Goal: Communication & Community: Answer question/provide support

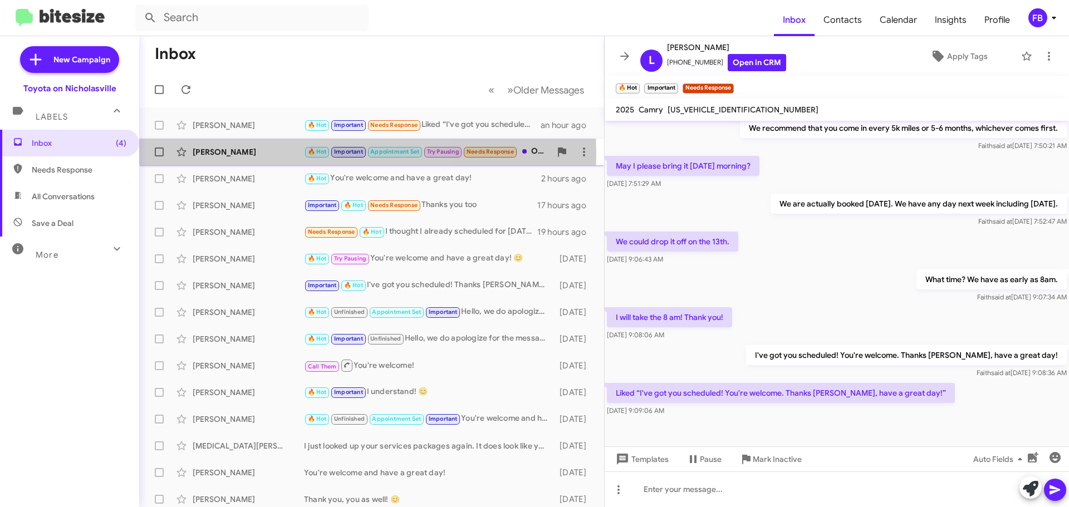
click at [242, 154] on div "[PERSON_NAME]" at bounding box center [248, 151] width 111 height 11
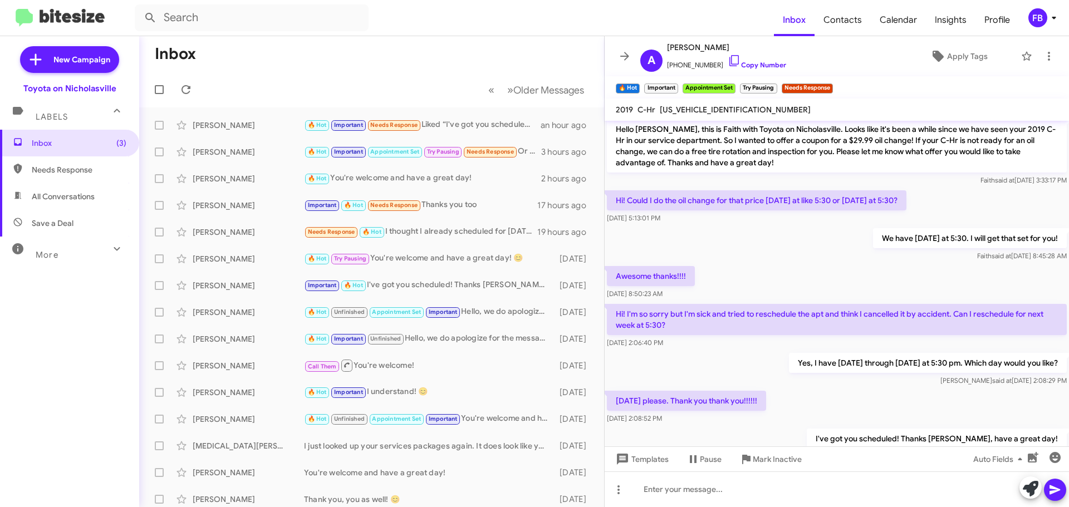
scroll to position [554, 0]
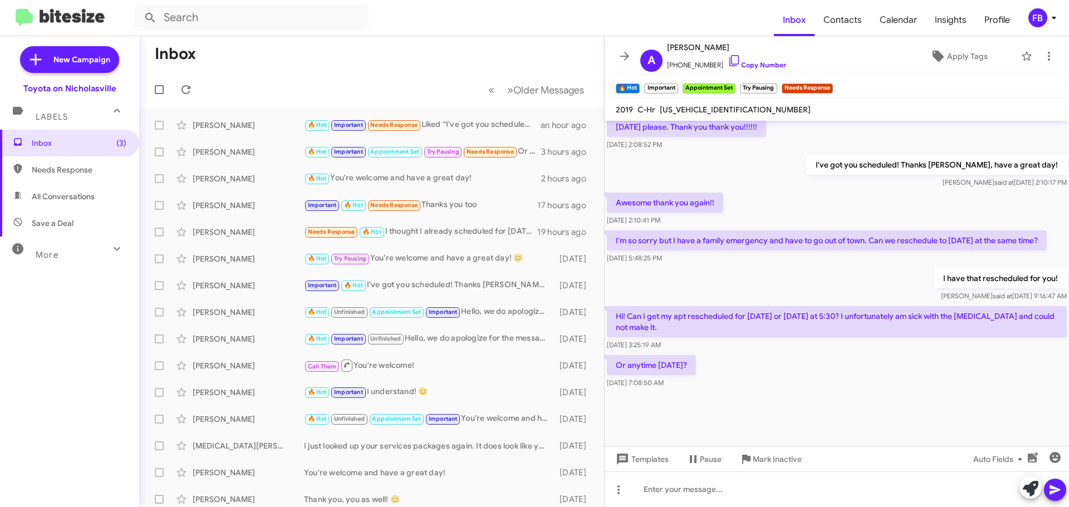
click at [712, 109] on span "[US_VEHICLE_IDENTIFICATION_NUMBER]" at bounding box center [735, 110] width 151 height 10
copy span "[US_VEHICLE_IDENTIFICATION_NUMBER]"
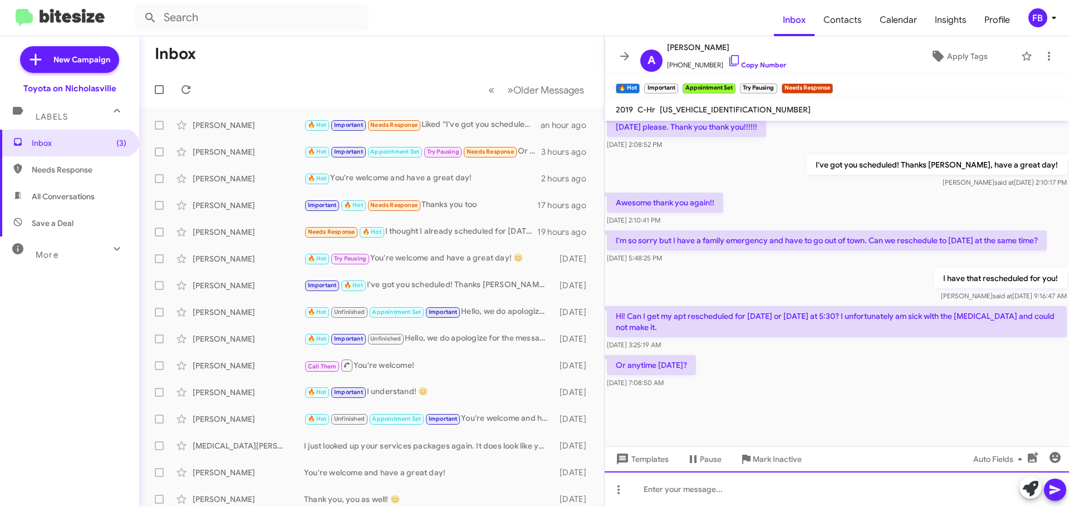
click at [660, 485] on div at bounding box center [836, 489] width 464 height 36
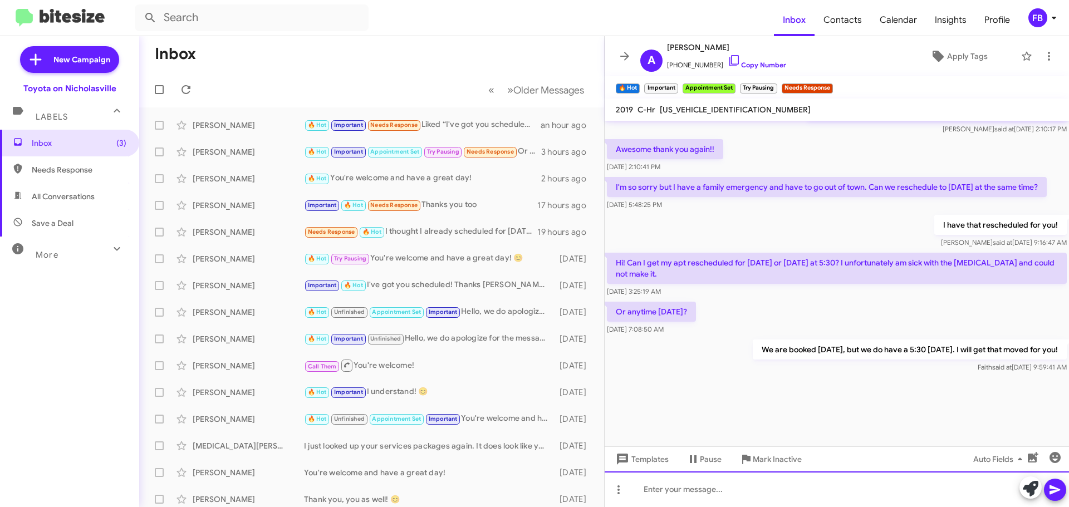
scroll to position [1679, 0]
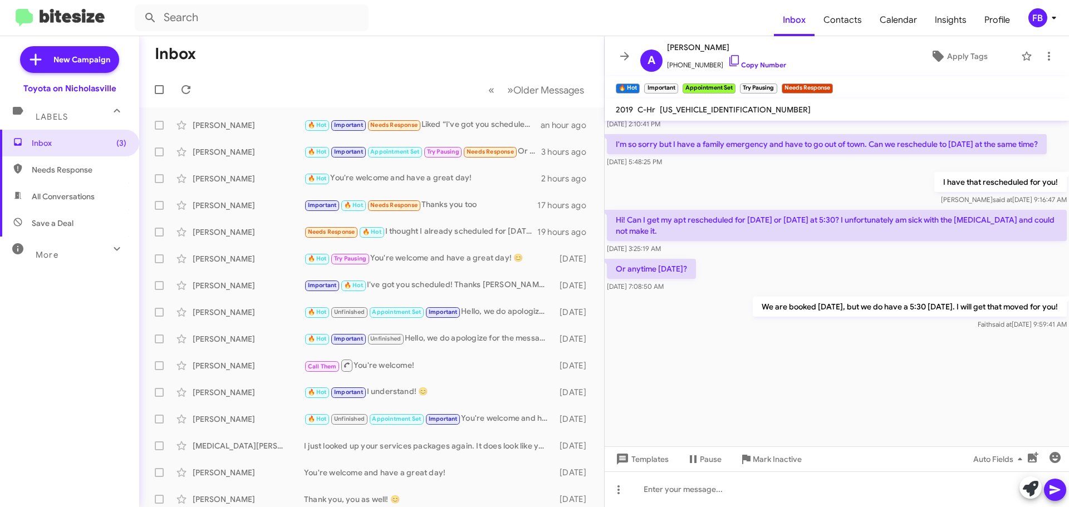
click at [61, 191] on span "All Conversations" at bounding box center [63, 196] width 63 height 11
type input "in:all-conversations"
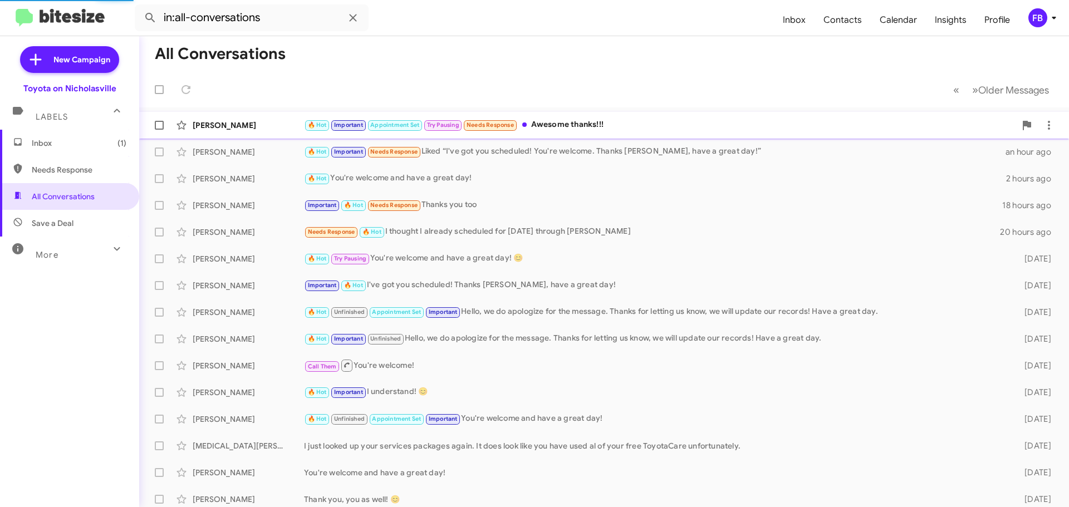
click at [648, 120] on div "🔥 Hot Important Appointment Set Try Pausing Needs Response Awesome thanks!!!" at bounding box center [659, 125] width 711 height 13
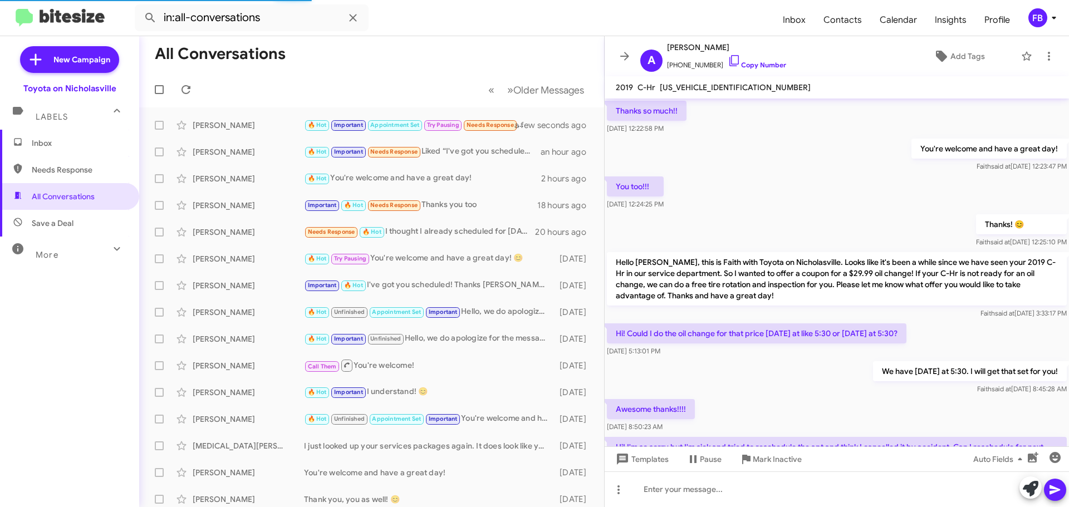
scroll to position [509, 0]
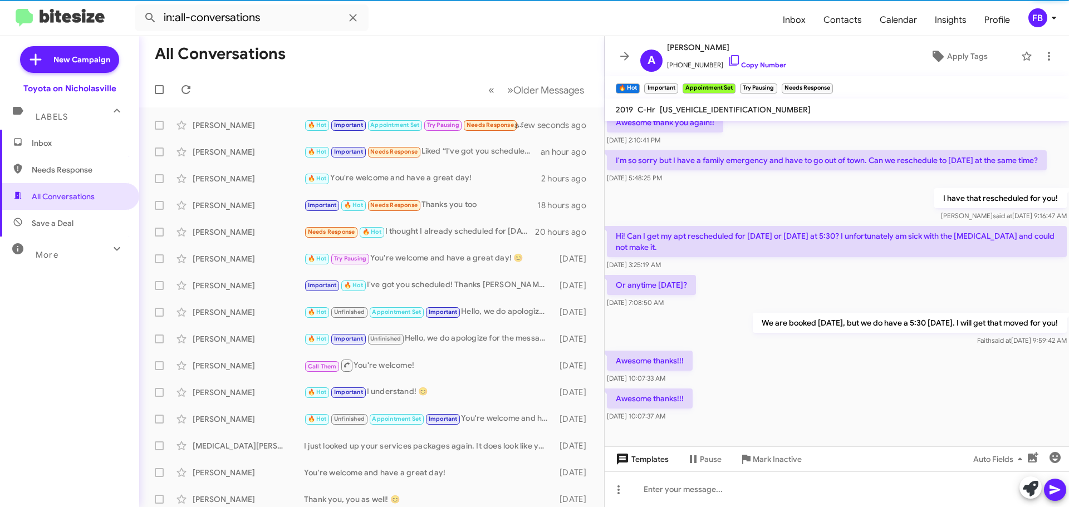
click at [653, 463] on span "Templates" at bounding box center [640, 459] width 55 height 20
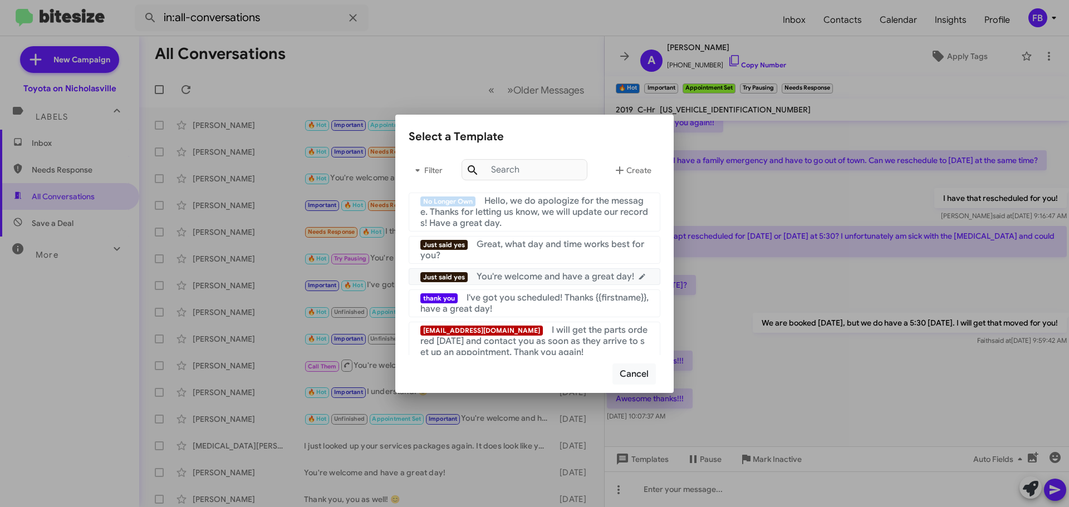
click at [566, 276] on span "You're welcome and have a great day!" at bounding box center [555, 276] width 158 height 11
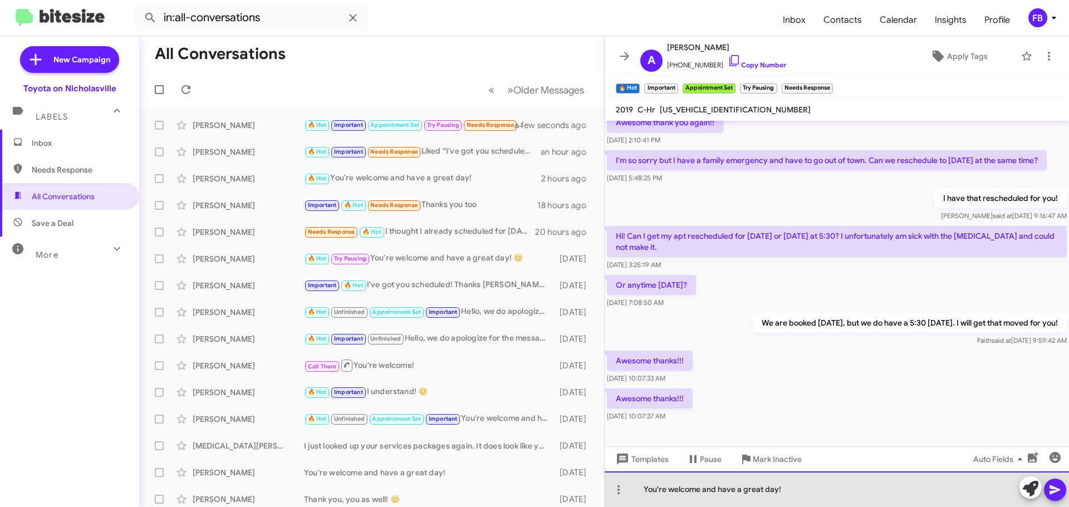
drag, startPoint x: 775, startPoint y: 490, endPoint x: 699, endPoint y: 493, distance: 76.3
click at [699, 493] on div "You're welcome and have a great day!" at bounding box center [836, 489] width 464 height 36
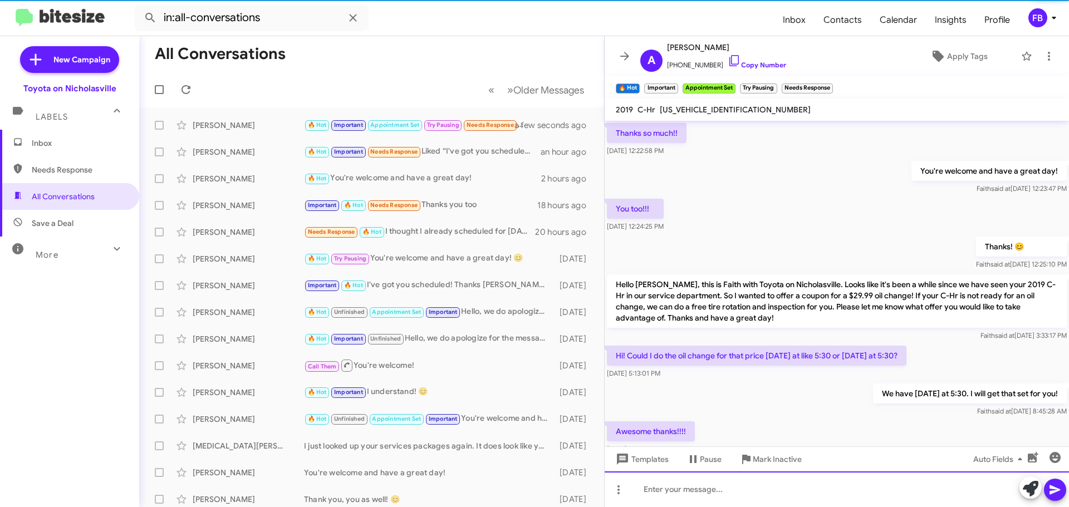
scroll to position [56, 0]
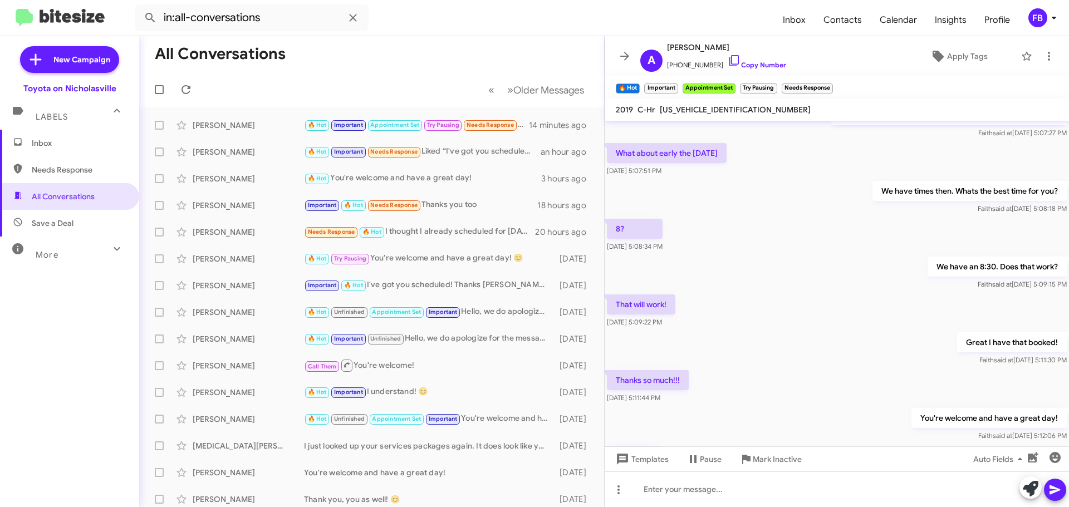
click at [68, 148] on span "Inbox" at bounding box center [79, 142] width 95 height 11
